Goal: Find specific fact: Find specific fact

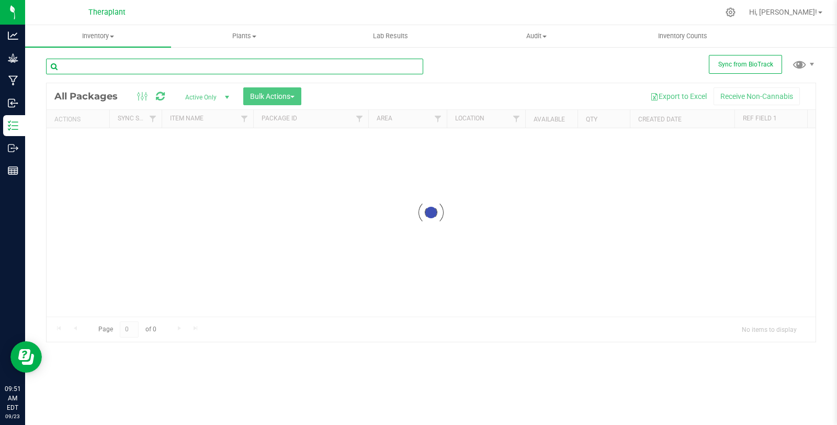
click at [198, 59] on input "text" at bounding box center [234, 67] width 377 height 16
paste input "Strawberry Cndy 2g Fatboy 41275"
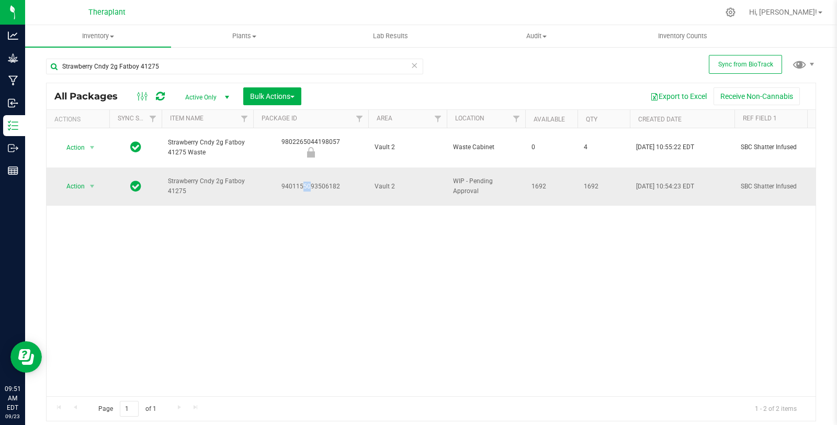
drag, startPoint x: 284, startPoint y: 171, endPoint x: 294, endPoint y: 170, distance: 9.4
click at [294, 182] on div "9401155093506182" at bounding box center [311, 187] width 118 height 10
drag, startPoint x: 282, startPoint y: 170, endPoint x: 341, endPoint y: 171, distance: 58.6
click at [341, 182] on div "9401155093506182" at bounding box center [311, 187] width 118 height 10
copy div "9401155093506182"
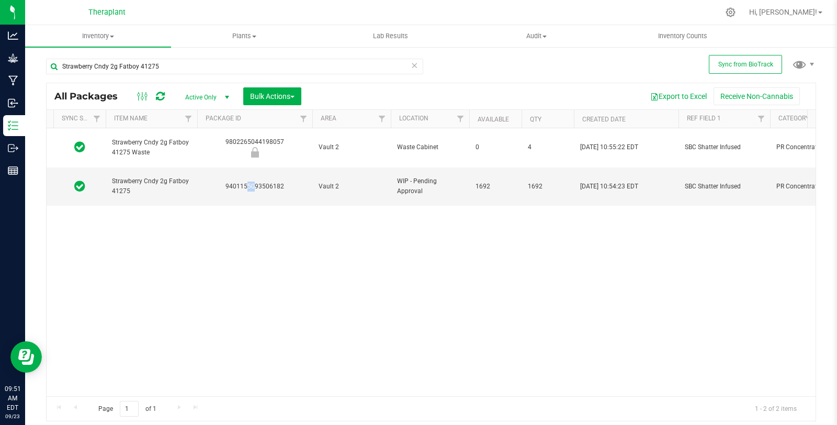
scroll to position [0, 60]
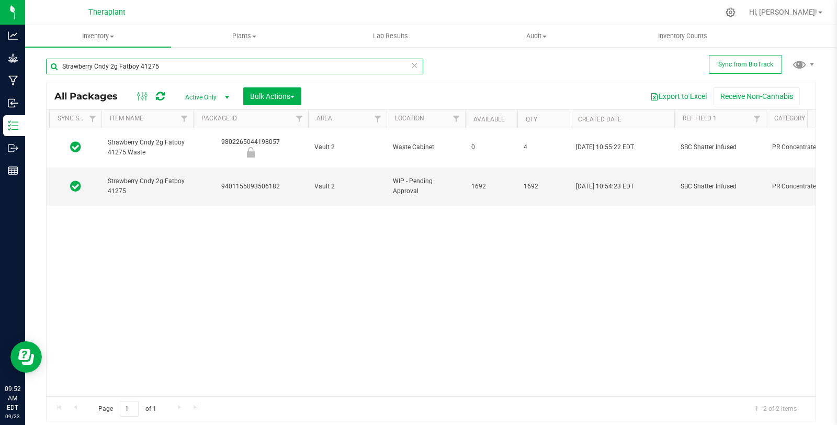
drag, startPoint x: 186, startPoint y: 69, endPoint x: 55, endPoint y: 64, distance: 131.4
click at [55, 64] on input "Strawberry Cndy 2g Fatboy 41275" at bounding box center [234, 67] width 377 height 16
paste input "Wedding Cake 7g 4121"
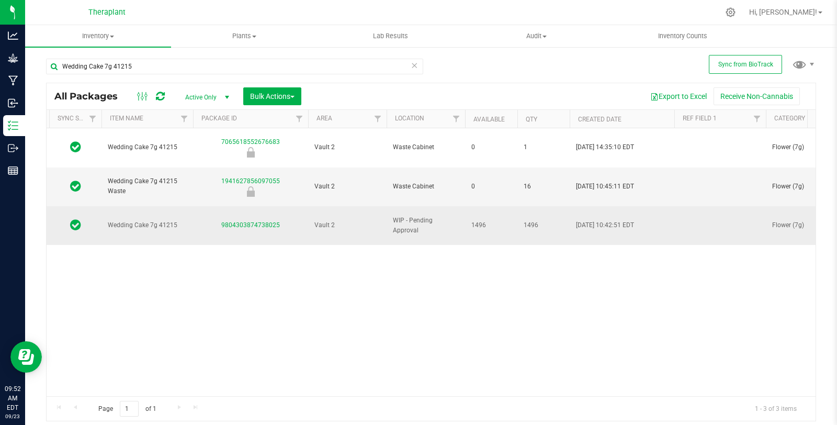
drag, startPoint x: 218, startPoint y: 200, endPoint x: 282, endPoint y: 201, distance: 63.9
click at [282, 220] on div "9804303874738025" at bounding box center [251, 225] width 118 height 10
copy link "9804303874738025"
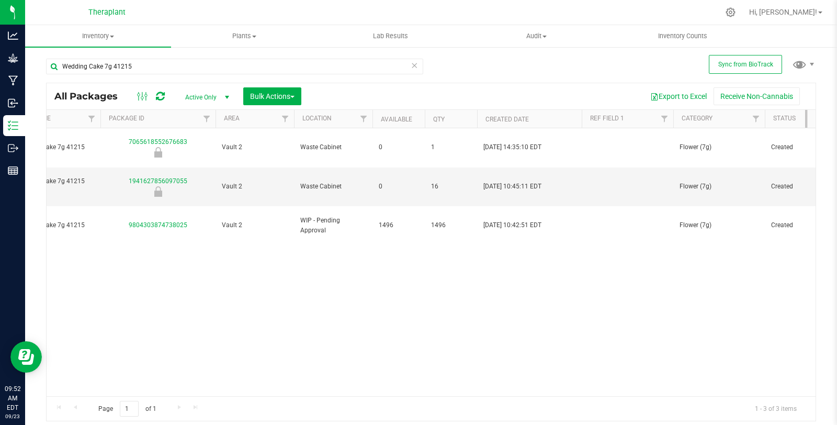
scroll to position [0, 157]
drag, startPoint x: 162, startPoint y: 67, endPoint x: 38, endPoint y: 63, distance: 123.6
click at [38, 63] on div "Sync from BioTrack Wedding Cake 7g 41215 All Packages Active Only Active Only L…" at bounding box center [431, 205] width 812 height 319
paste input "all:hours Super Strawb Rosin Voca Pro 41318"
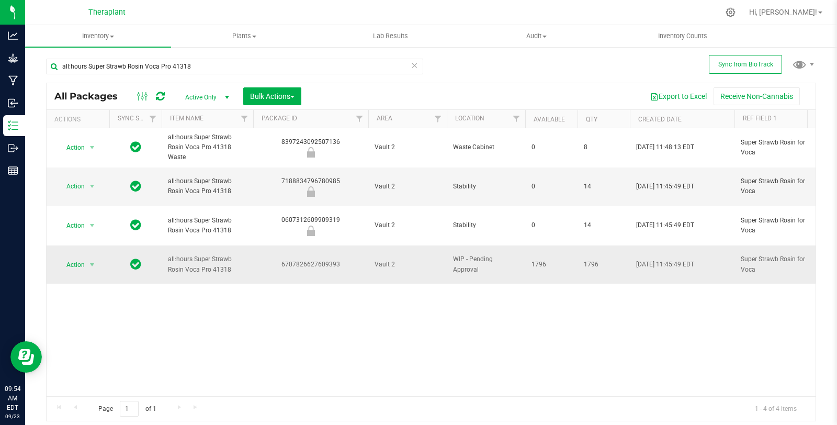
drag, startPoint x: 278, startPoint y: 238, endPoint x: 341, endPoint y: 240, distance: 63.3
click at [341, 260] on div "6707826627609393" at bounding box center [311, 265] width 118 height 10
copy div "6707826627609393"
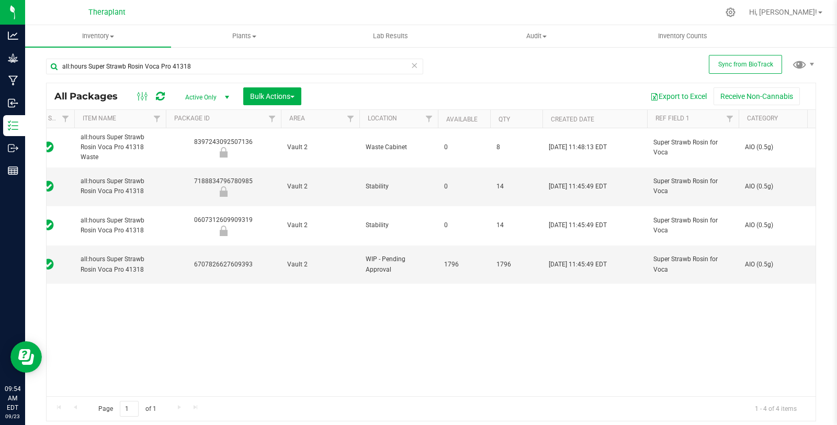
scroll to position [0, 90]
drag, startPoint x: 207, startPoint y: 63, endPoint x: 50, endPoint y: 66, distance: 157.0
click at [50, 66] on input "all:hours Super Strawb Rosin Voca Pro 41318" at bounding box center [234, 67] width 377 height 16
paste input "Hash Breath MT 41300"
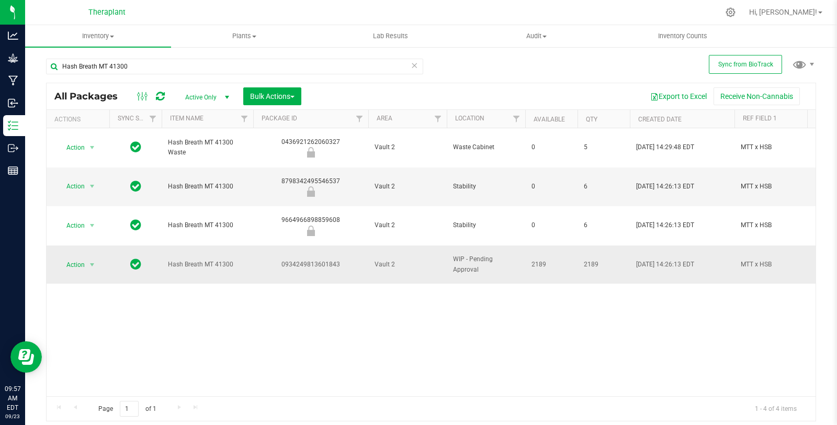
drag, startPoint x: 267, startPoint y: 231, endPoint x: 352, endPoint y: 239, distance: 85.1
click at [352, 245] on td "0934249813601843" at bounding box center [310, 264] width 115 height 39
copy div "0934249813601843"
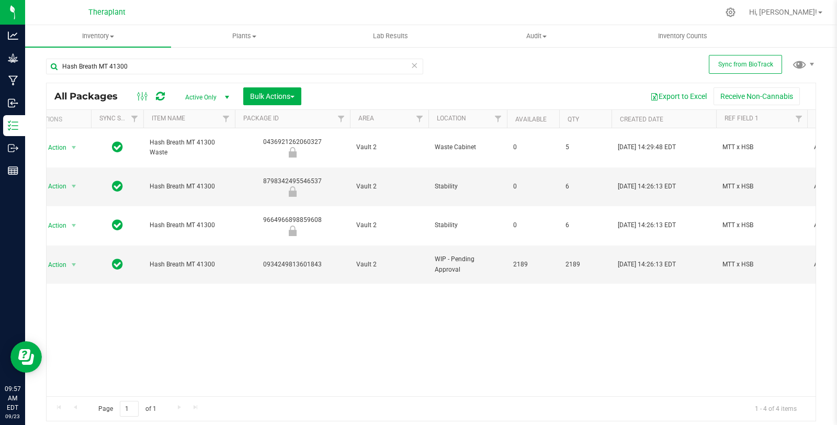
scroll to position [0, 27]
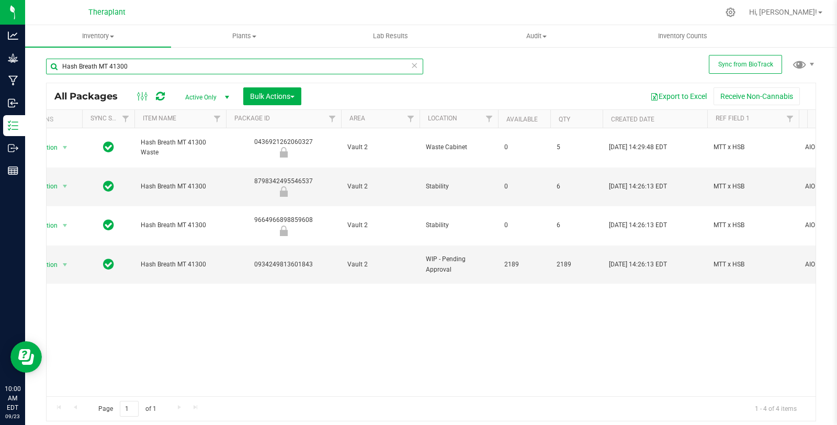
drag, startPoint x: 126, startPoint y: 64, endPoint x: 40, endPoint y: 66, distance: 85.9
click at [40, 66] on div "Sync from BioTrack Hash Breath MT 41300 All Packages Active Only Active Only La…" at bounding box center [431, 205] width 812 height 319
paste input "all:hours Banana Acai Mints part:timers 41198"
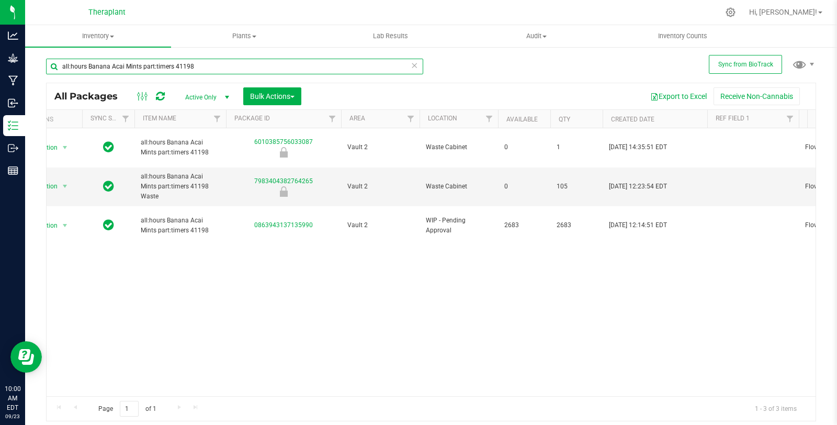
type input "all:hours Banana Acai Mints part:timers 41198"
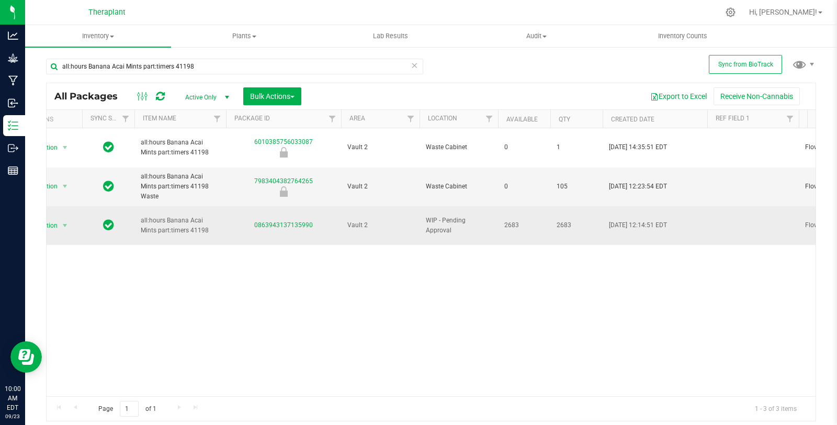
drag, startPoint x: 254, startPoint y: 199, endPoint x: 319, endPoint y: 206, distance: 65.8
click at [319, 206] on td "0863943137135990" at bounding box center [283, 225] width 115 height 39
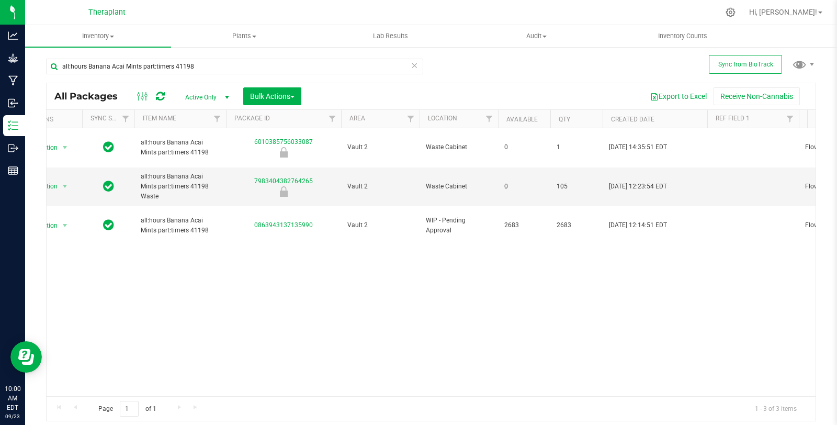
copy link "0863943137135990"
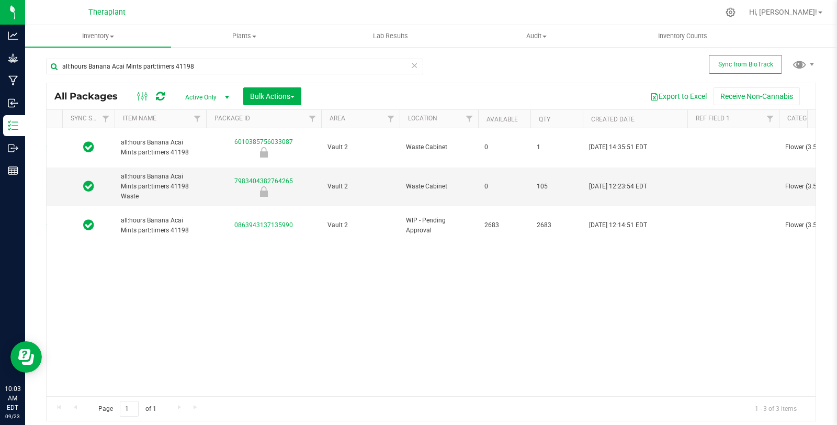
drag, startPoint x: 426, startPoint y: 351, endPoint x: 411, endPoint y: 319, distance: 35.6
click at [417, 331] on div "Action Action Edit attributes Global inventory Locate package Package audit log…" at bounding box center [431, 262] width 769 height 268
click at [414, 69] on icon at bounding box center [414, 65] width 7 height 13
